Goal: Find specific page/section: Find specific page/section

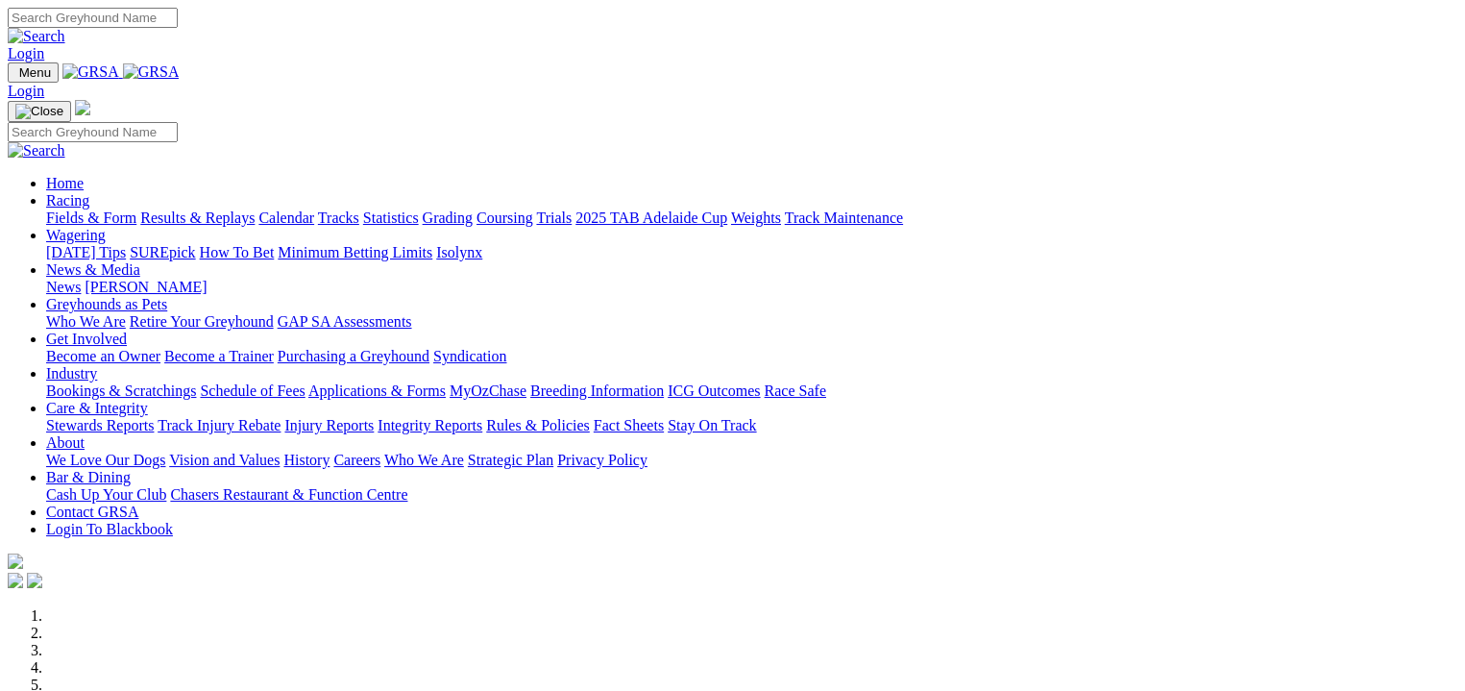
click at [66, 209] on link "Fields & Form" at bounding box center [91, 217] width 90 height 16
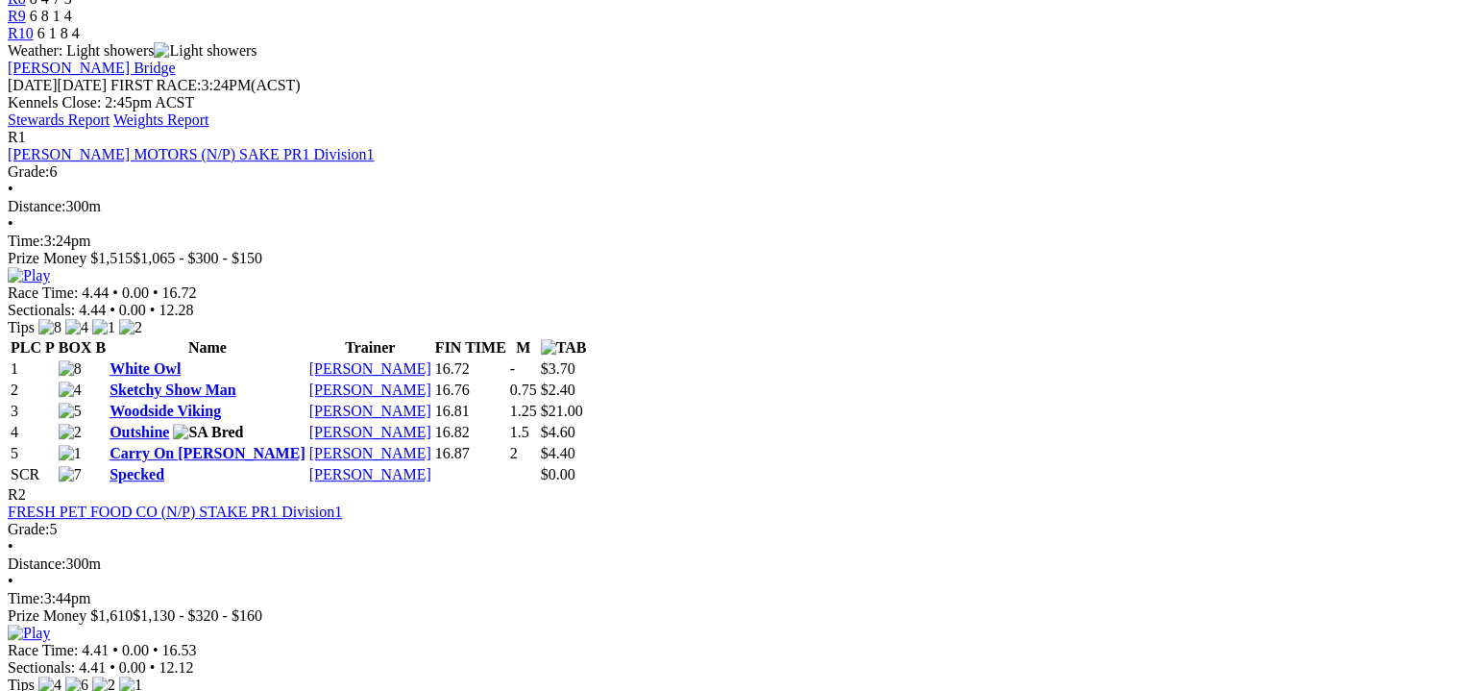
scroll to position [817, 0]
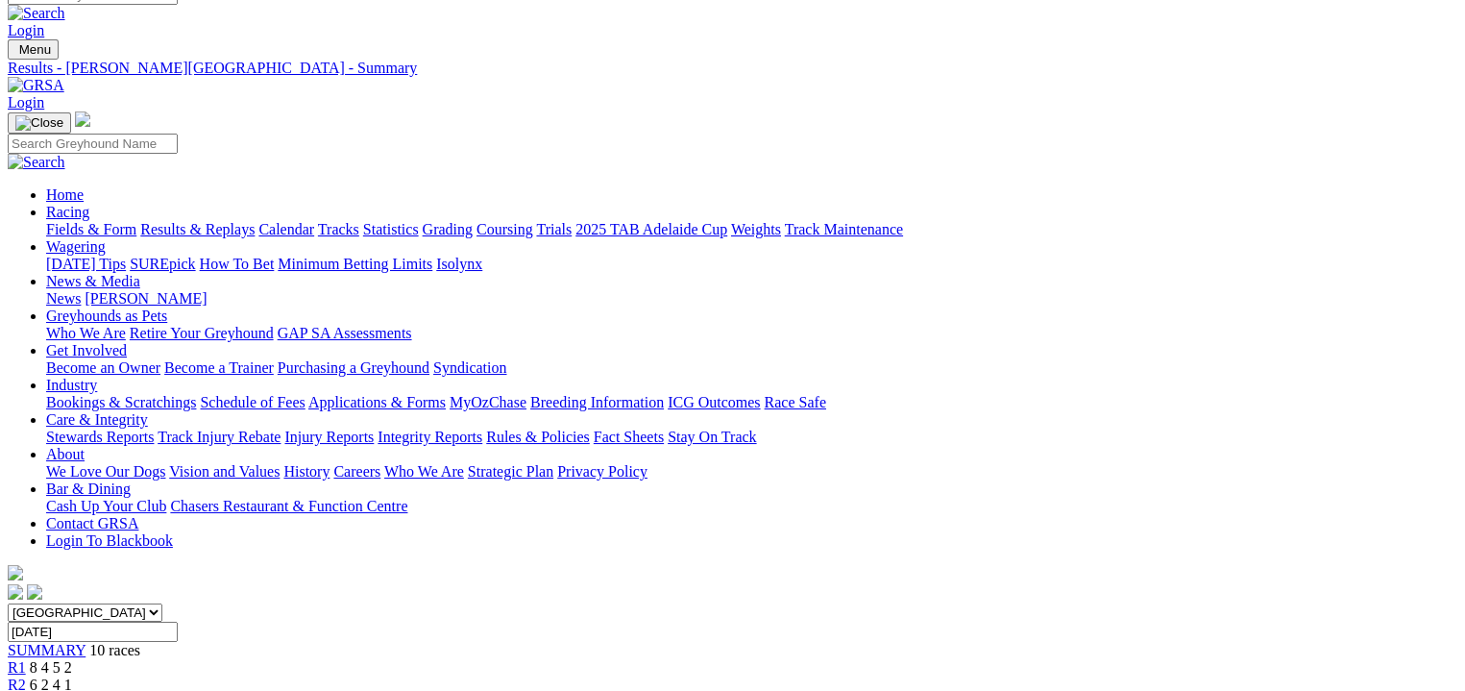
scroll to position [0, 0]
